Goal: Task Accomplishment & Management: Complete application form

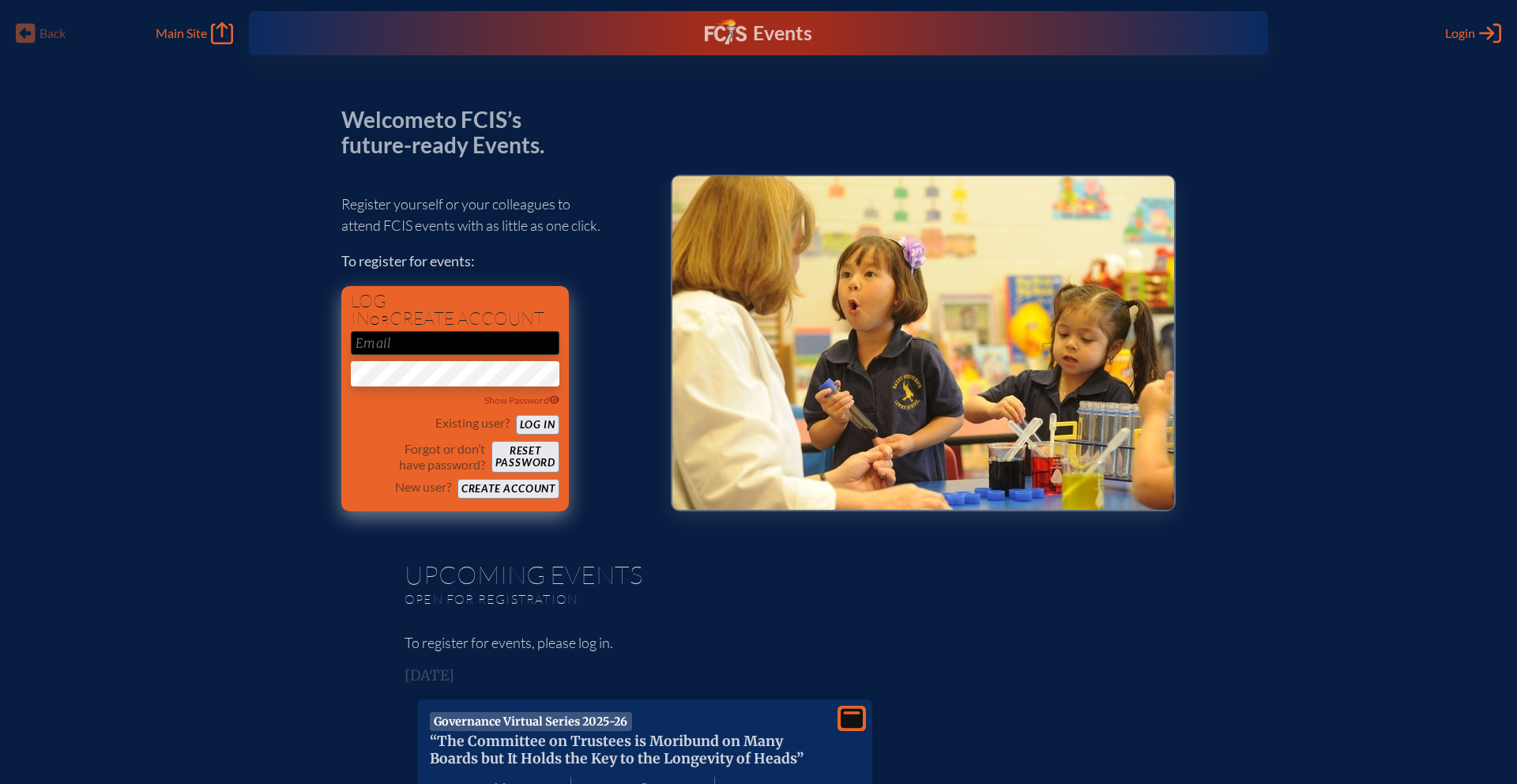
click at [480, 339] on input "email" at bounding box center [455, 342] width 208 height 23
click at [491, 336] on input "email" at bounding box center [455, 342] width 208 height 23
type input "[EMAIL_ADDRESS][DOMAIN_NAME]"
click at [361, 418] on div "Existing user? Log in" at bounding box center [455, 424] width 208 height 20
click at [549, 424] on button "Log in" at bounding box center [538, 424] width 43 height 20
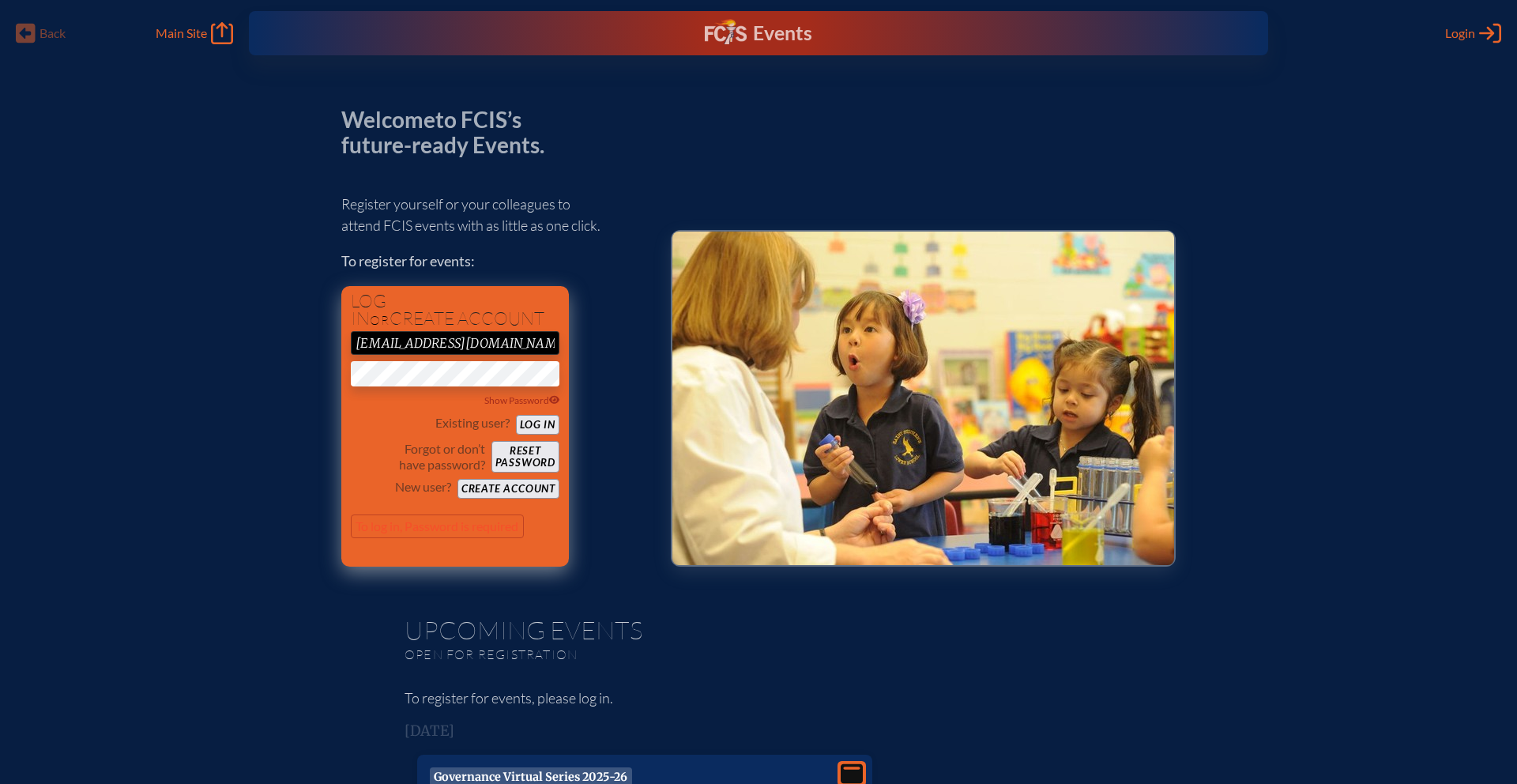
click at [511, 484] on button "Create account" at bounding box center [508, 488] width 102 height 20
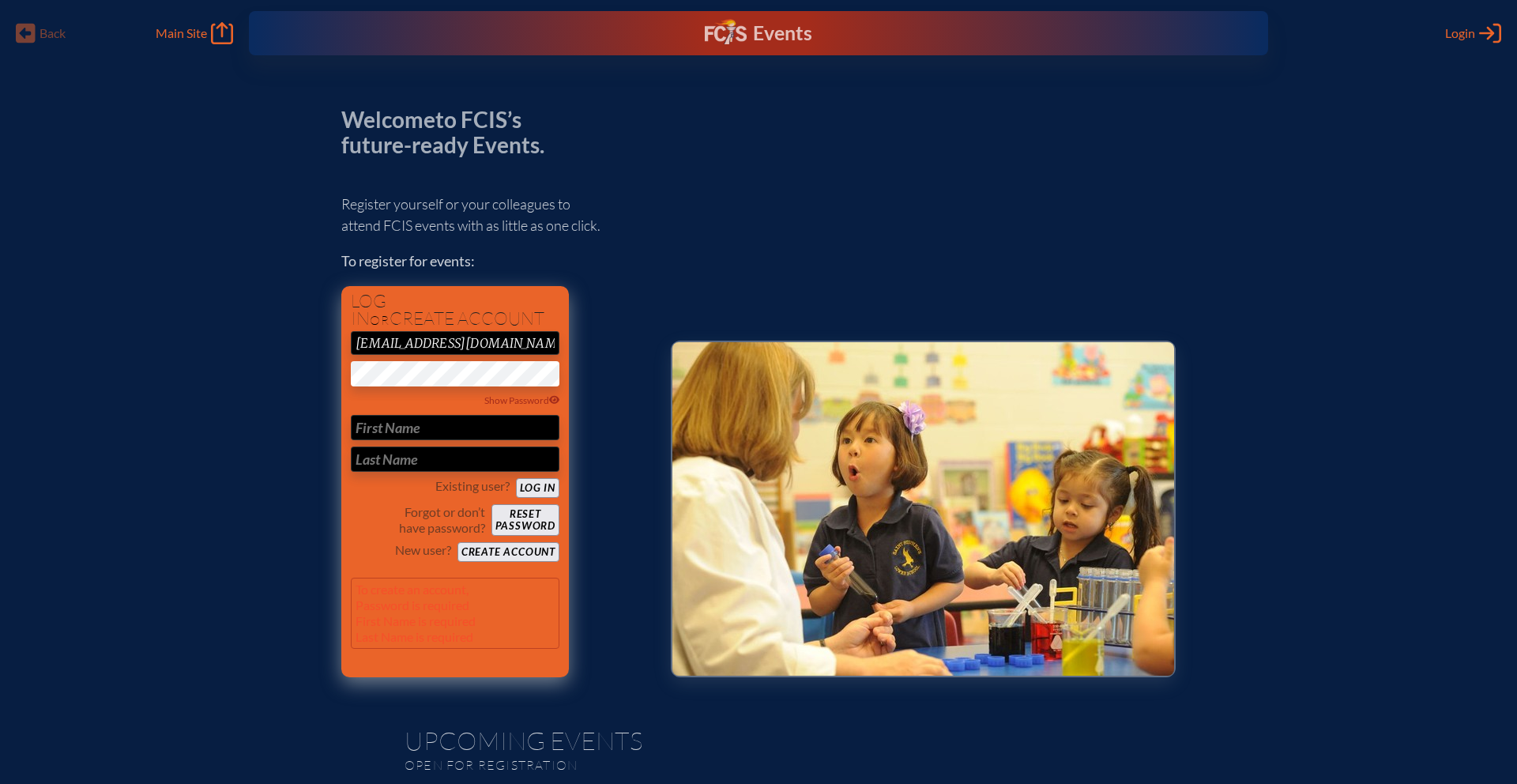
click at [360, 426] on input "text" at bounding box center [455, 427] width 208 height 25
type input "[PERSON_NAME]"
type input "Garraputa"
type input "[PERSON_NAME]"
click at [526, 549] on button "Create account" at bounding box center [508, 551] width 102 height 20
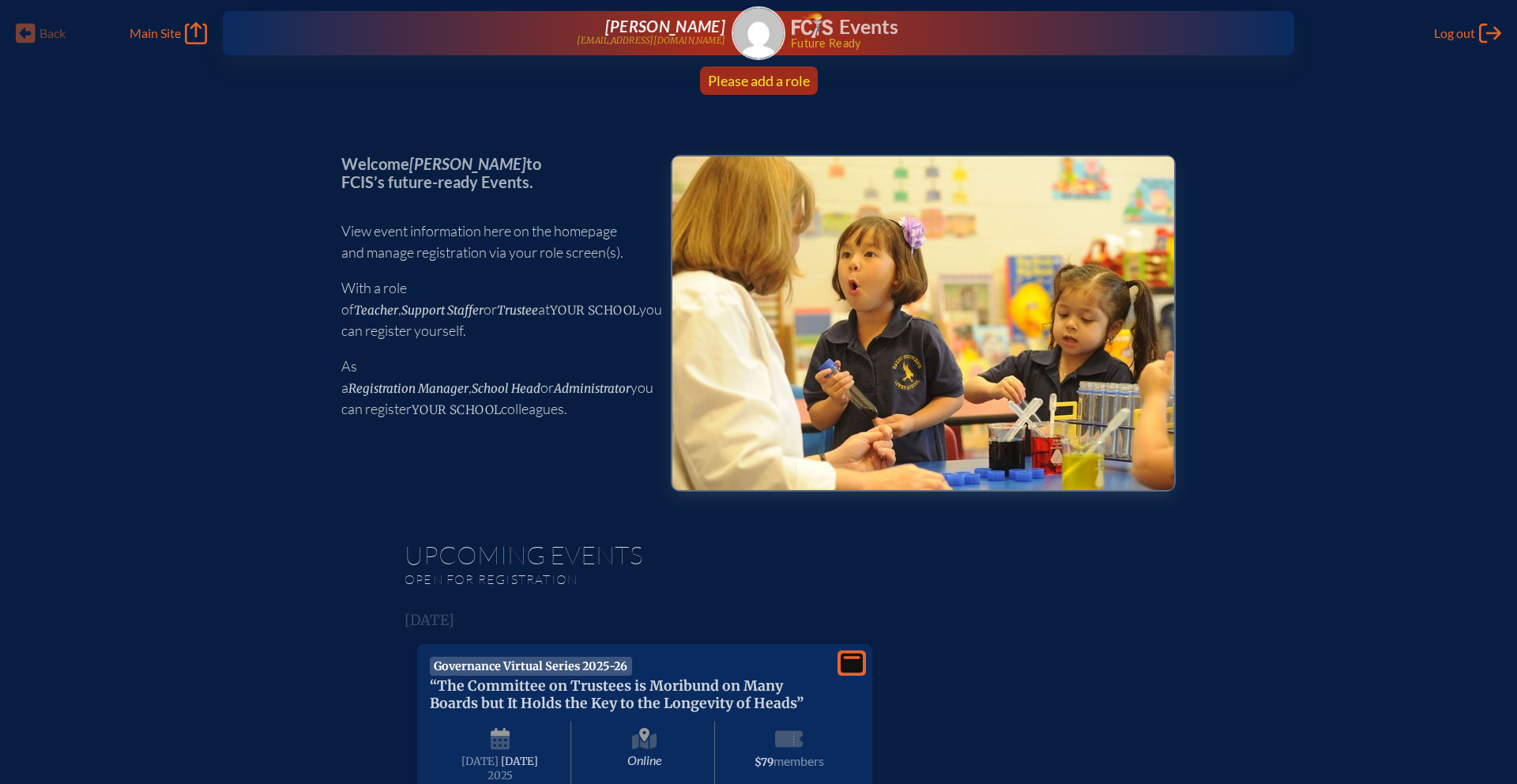
click at [771, 75] on span "Please add a role" at bounding box center [759, 80] width 102 height 17
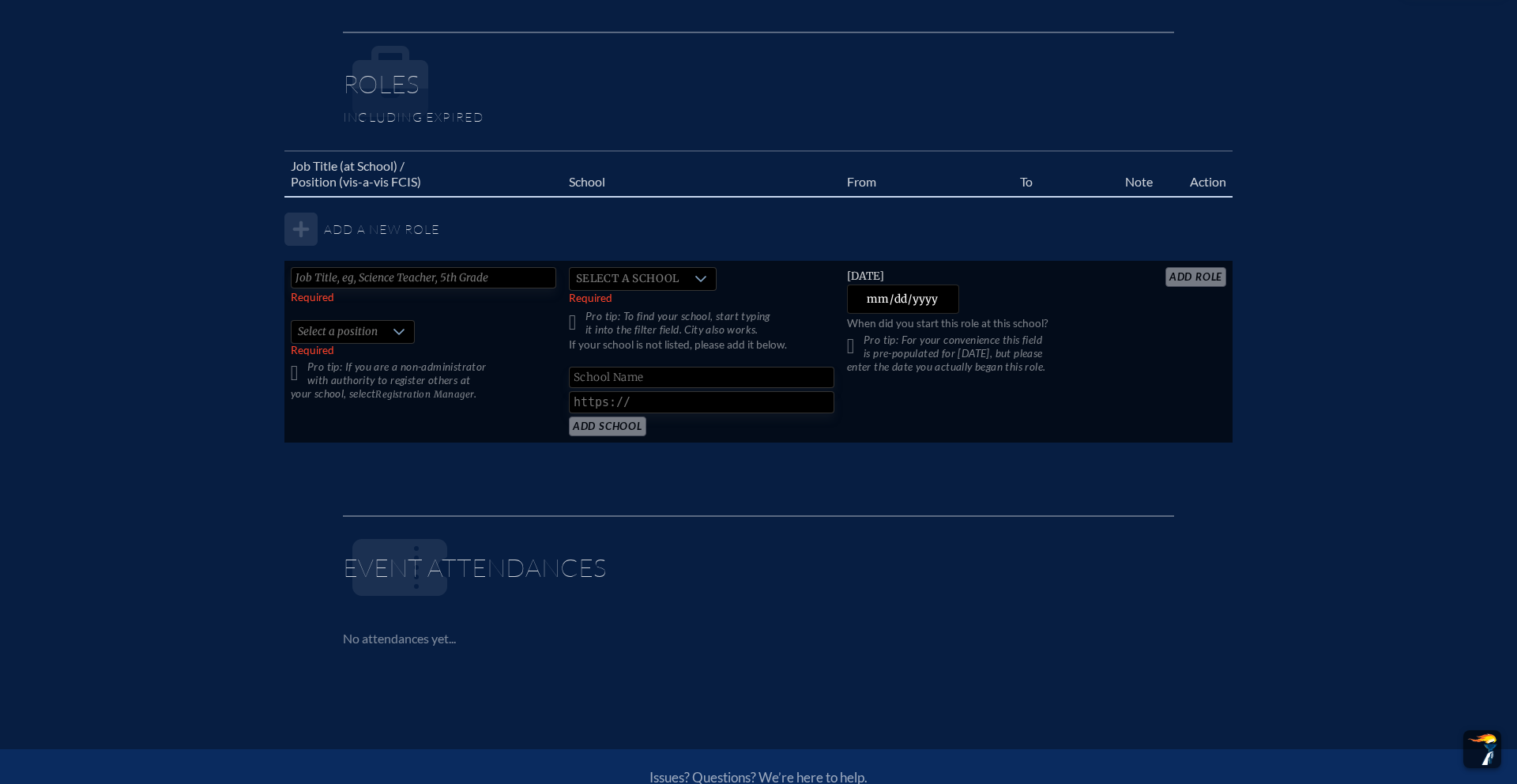
scroll to position [894, 0]
click at [375, 279] on input "text" at bounding box center [423, 276] width 265 height 22
type input "Director of Human Resources"
click at [620, 280] on span "Select a school" at bounding box center [628, 277] width 116 height 22
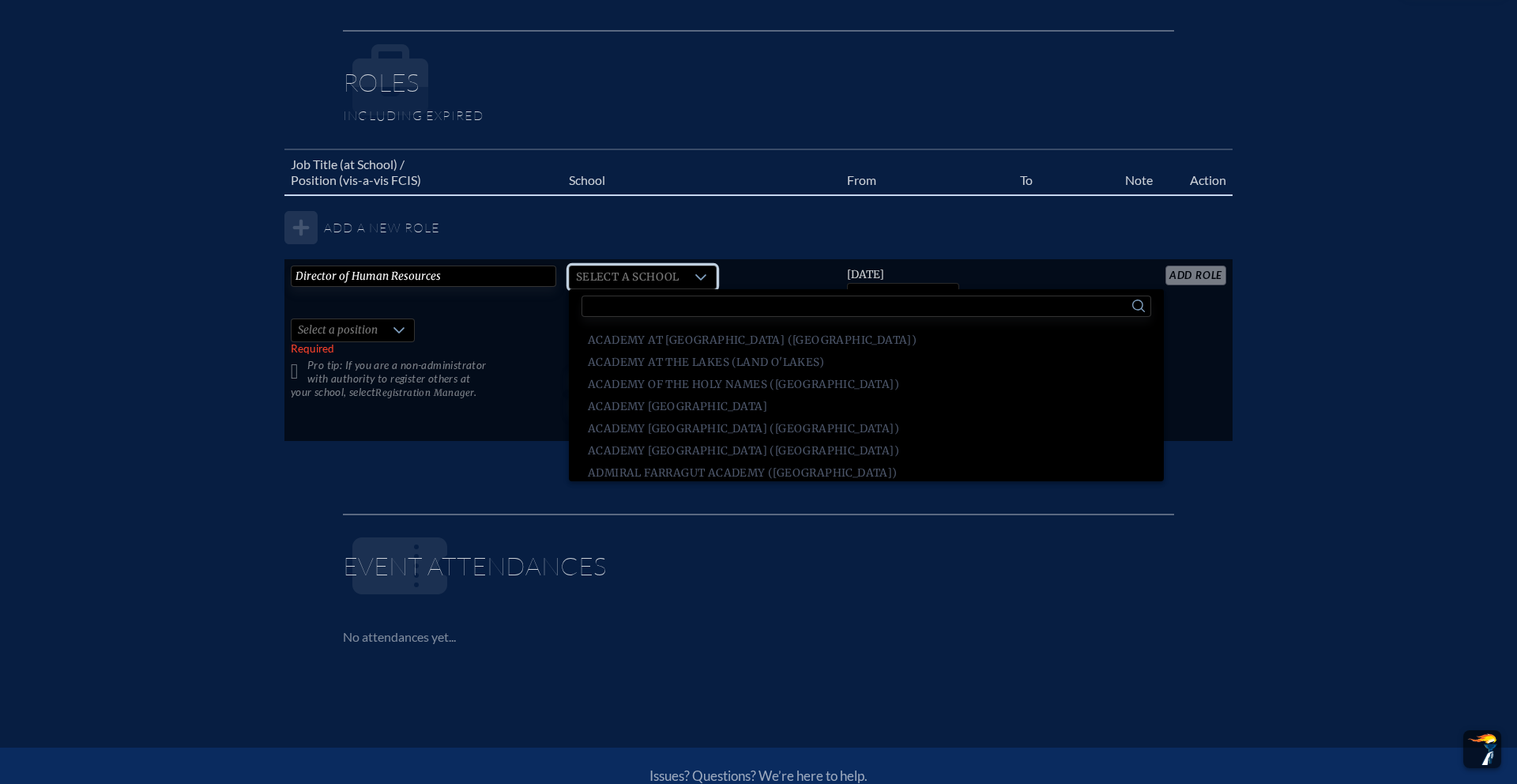
click at [617, 298] on input "text" at bounding box center [866, 306] width 570 height 22
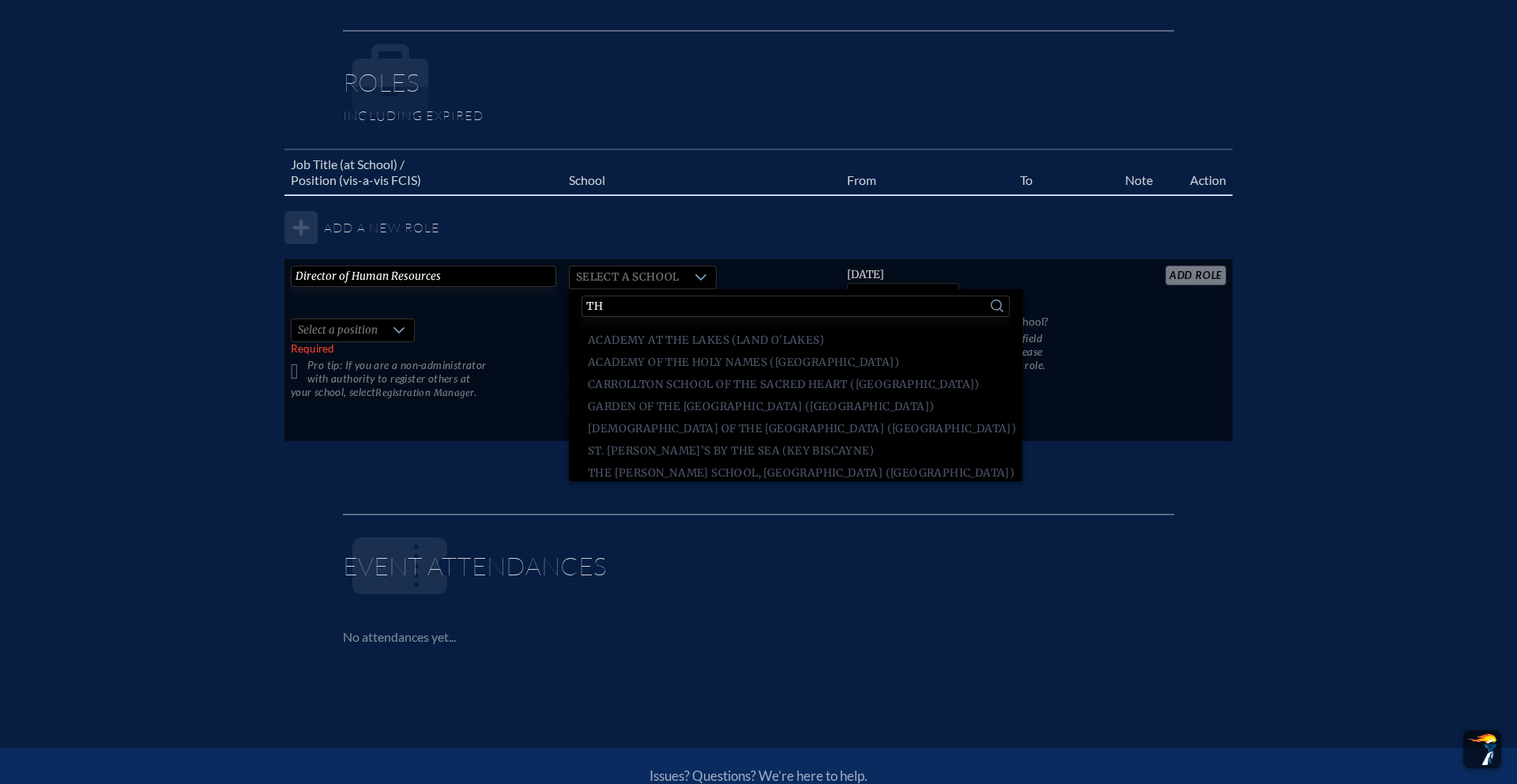
type input "t"
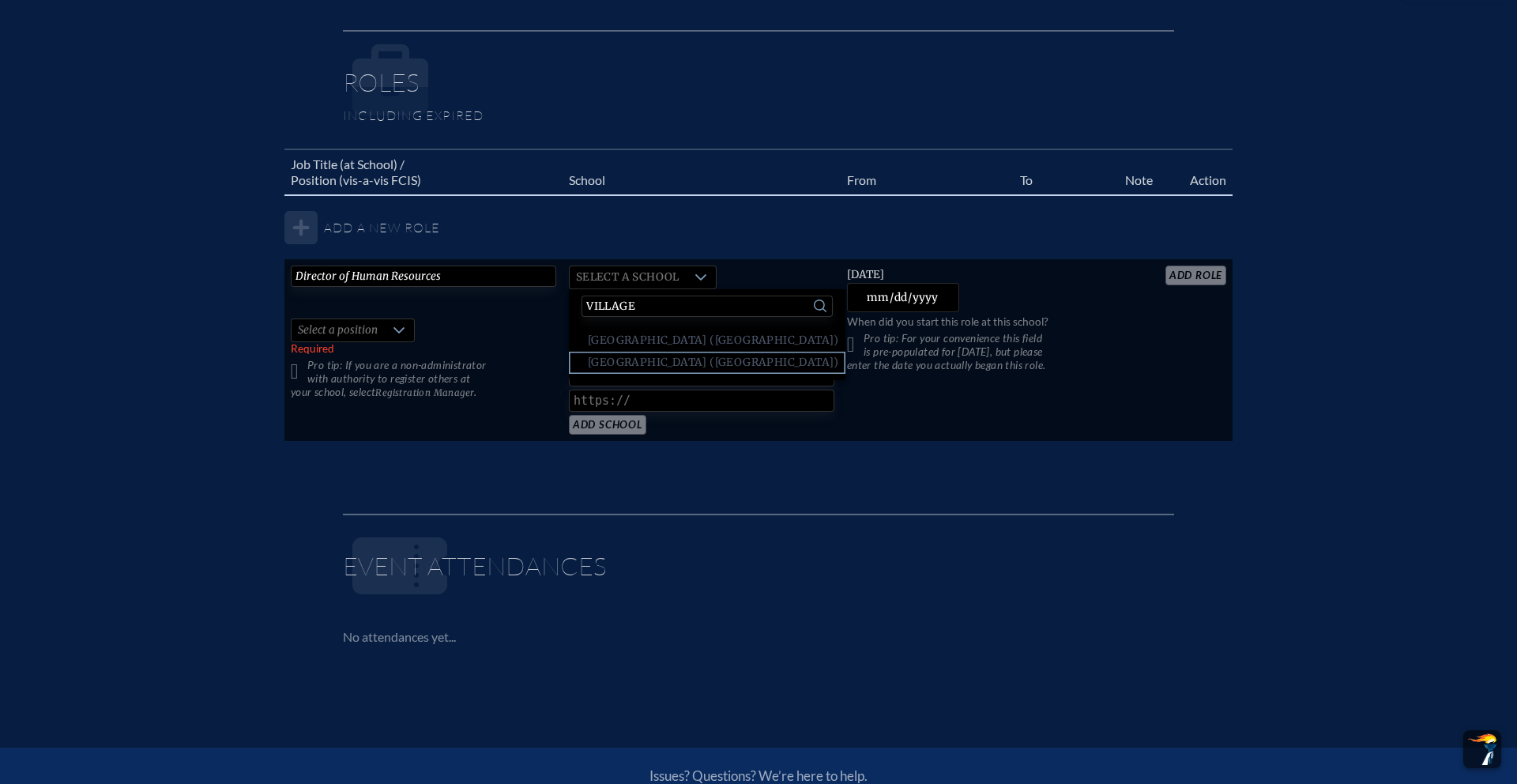
type input "village"
click at [633, 357] on span "[GEOGRAPHIC_DATA] ([GEOGRAPHIC_DATA])" at bounding box center [713, 362] width 252 height 16
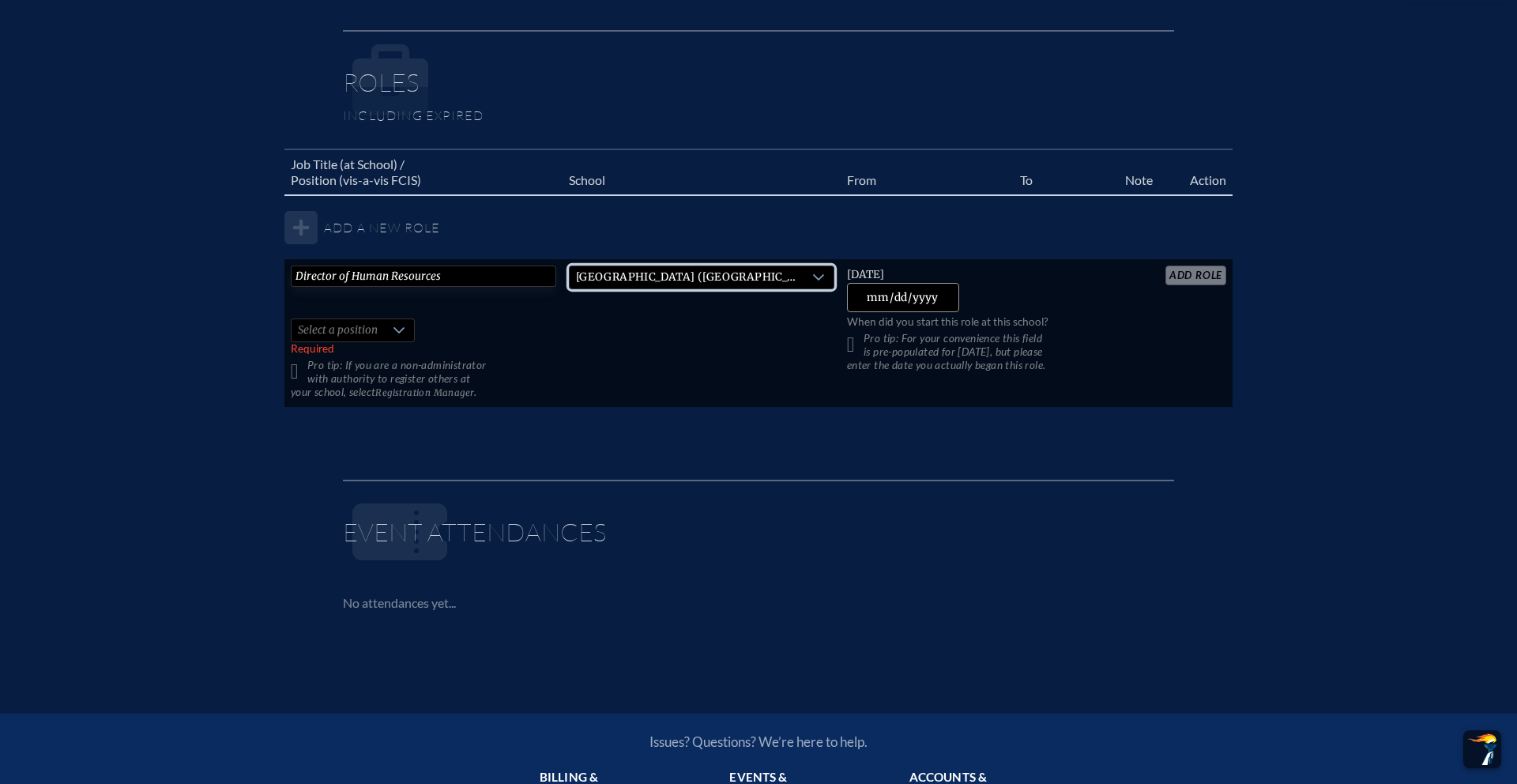
click at [936, 298] on input "[DATE]" at bounding box center [903, 297] width 113 height 29
click at [932, 287] on input "[DATE]" at bounding box center [903, 297] width 113 height 29
click at [932, 293] on input "[DATE]" at bounding box center [903, 297] width 113 height 29
click at [932, 294] on input "[DATE]" at bounding box center [903, 297] width 113 height 29
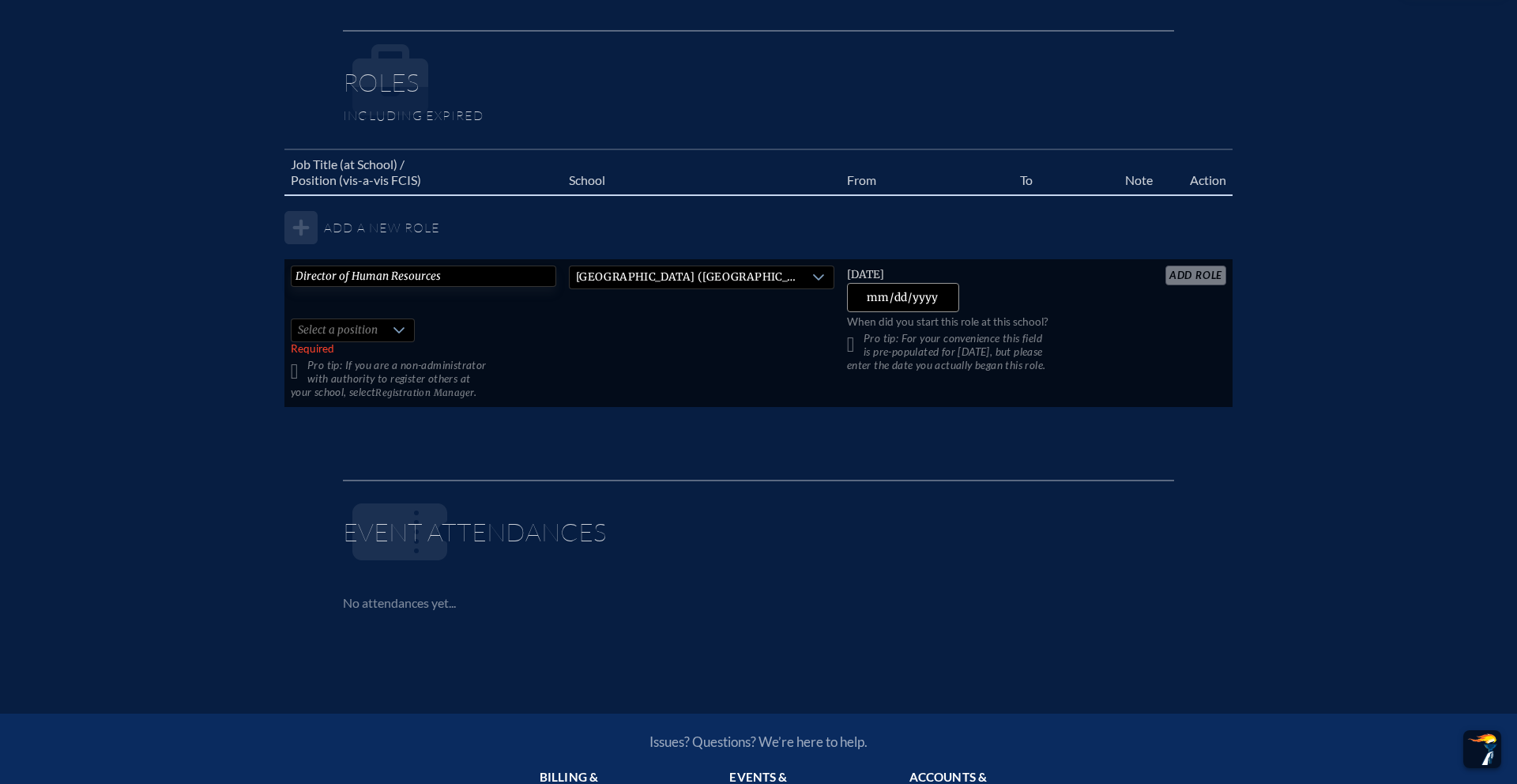
click at [932, 294] on input "[DATE]" at bounding box center [903, 297] width 113 height 29
type input "[DATE]"
click at [379, 337] on span "Select a position" at bounding box center [337, 331] width 92 height 22
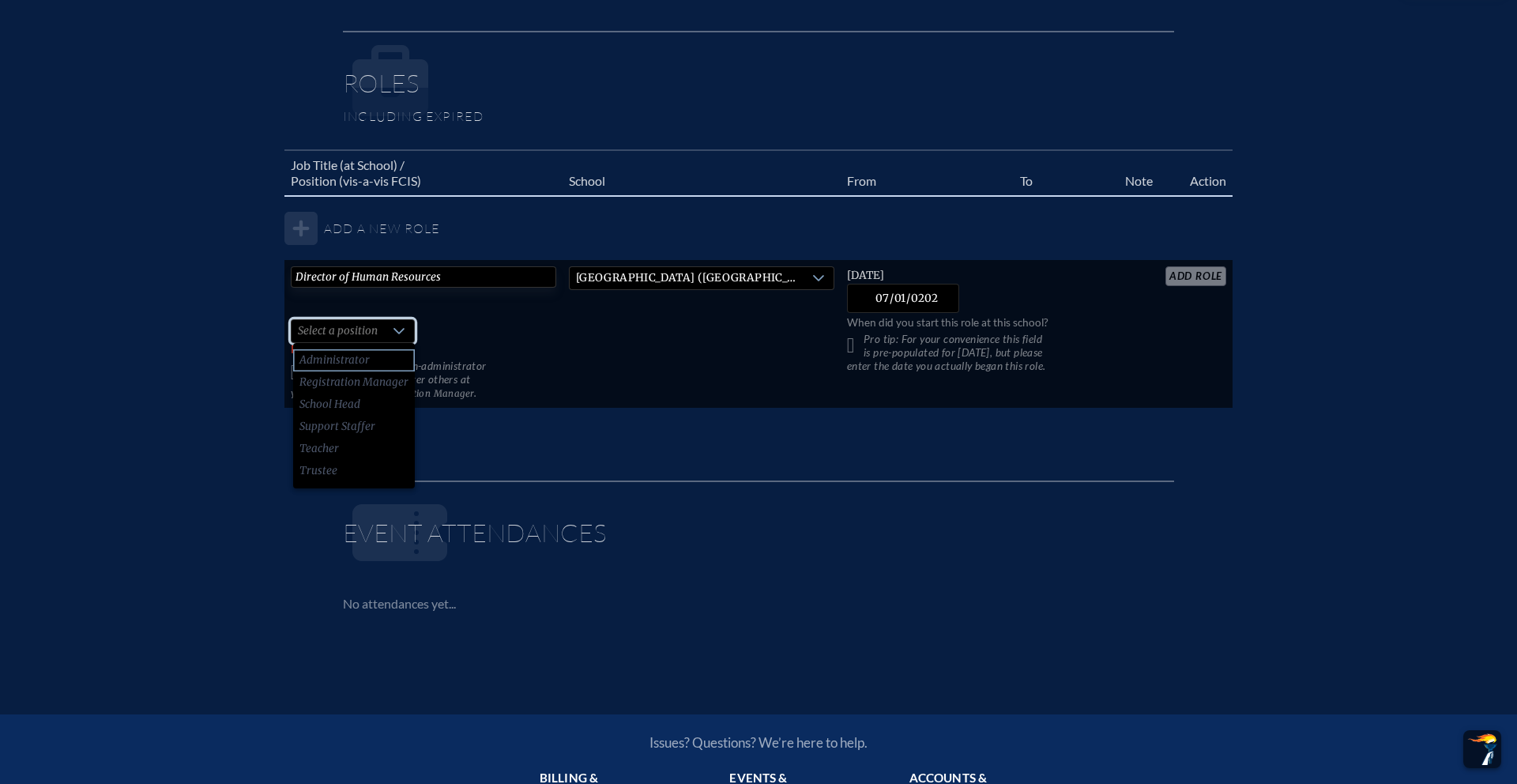
click at [372, 357] on li "Administrator" at bounding box center [354, 360] width 122 height 22
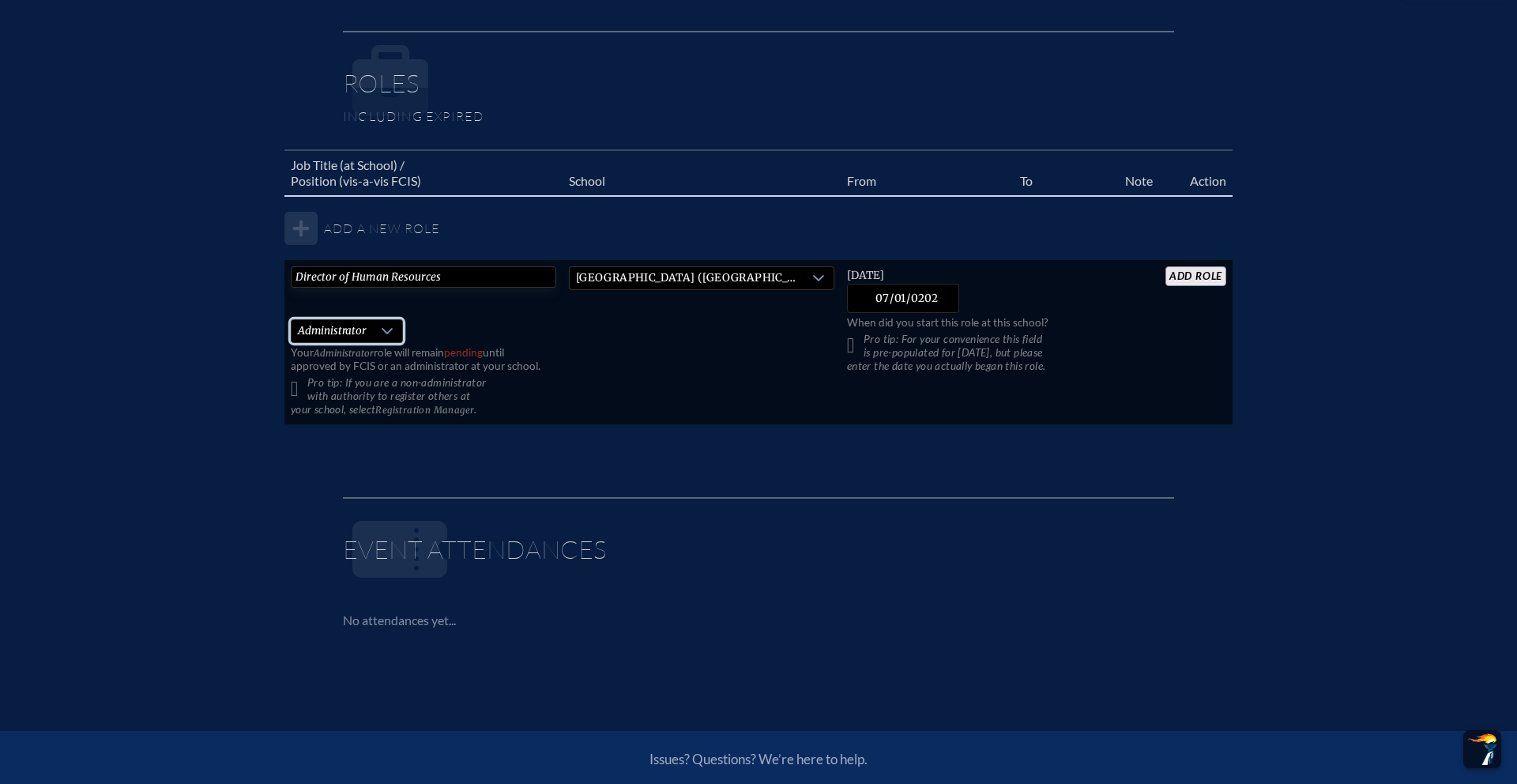
scroll to position [921, 0]
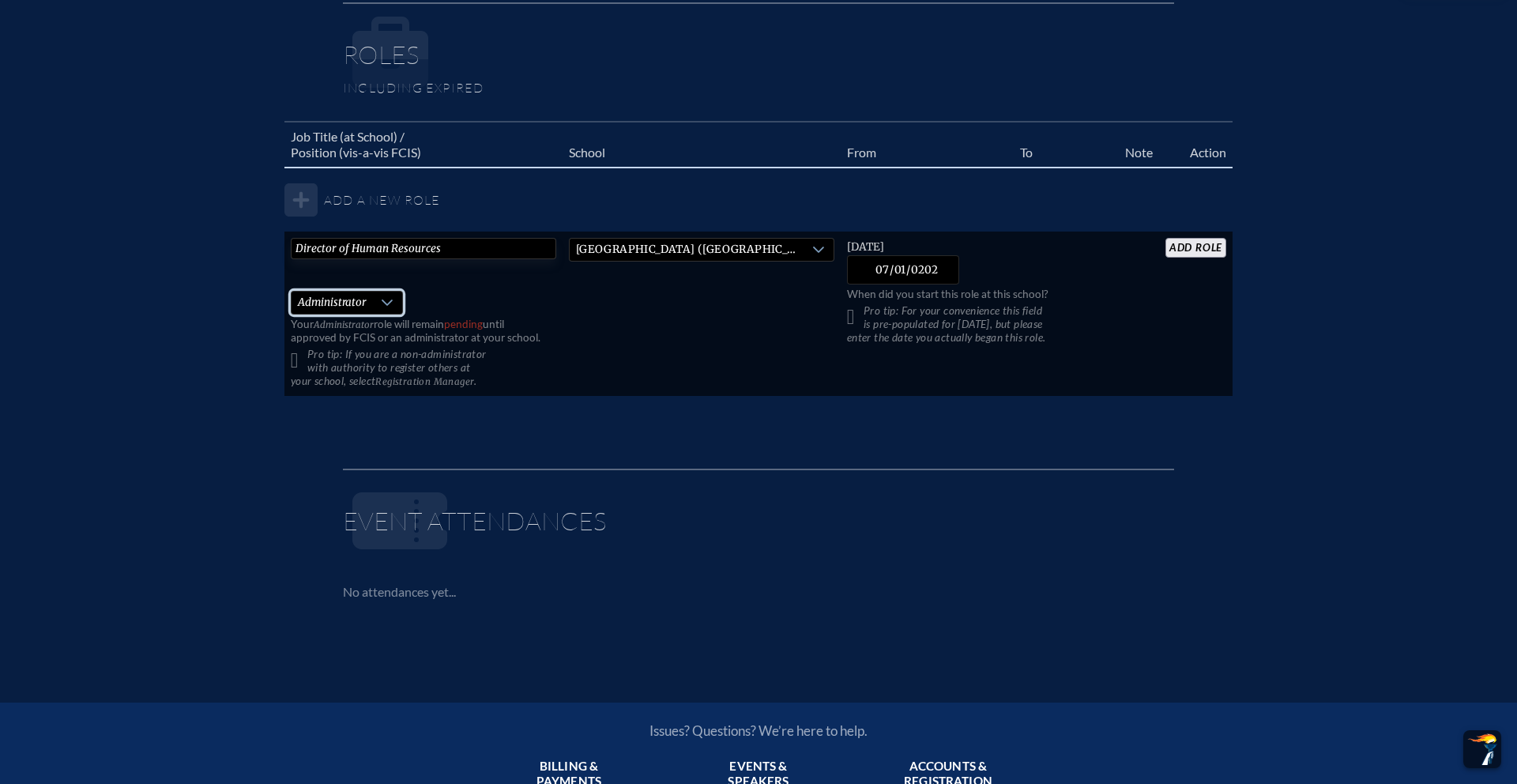
click at [1189, 252] on input "add Role" at bounding box center [1195, 247] width 61 height 20
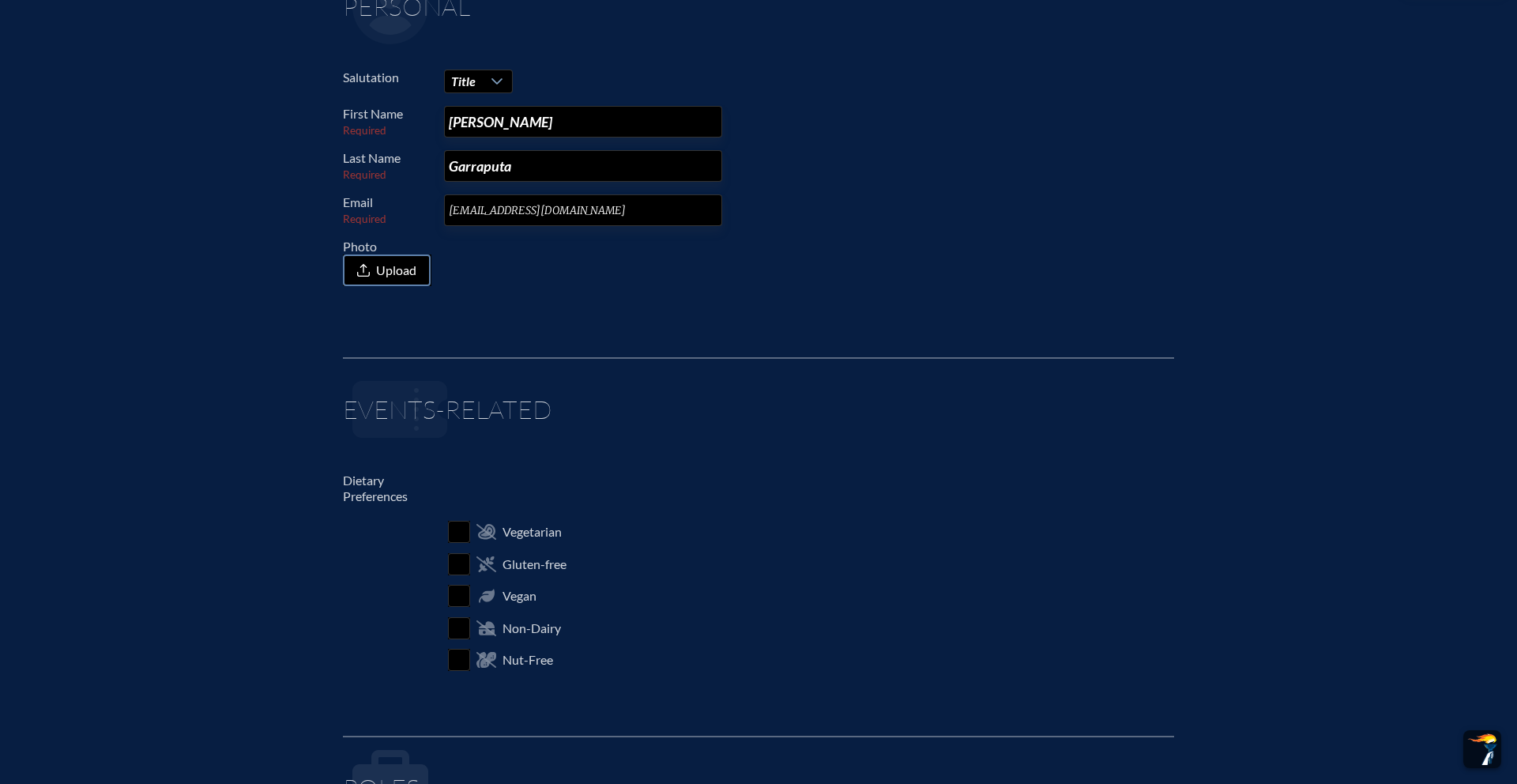
scroll to position [0, 0]
